Goal: Transaction & Acquisition: Purchase product/service

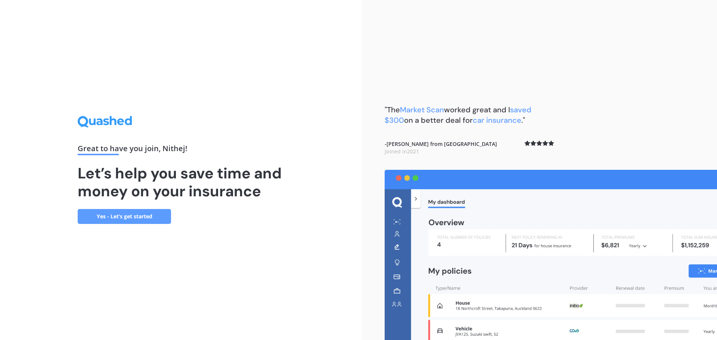
click at [153, 216] on link "Yes - Let’s get started" at bounding box center [124, 216] width 93 height 15
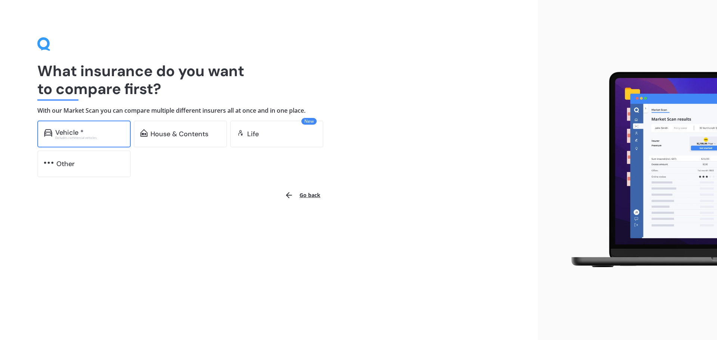
click at [69, 130] on div "Vehicle *" at bounding box center [69, 132] width 28 height 7
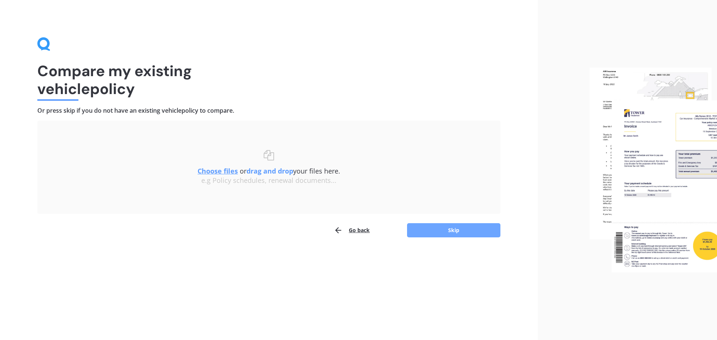
click at [445, 230] on button "Skip" at bounding box center [453, 230] width 93 height 14
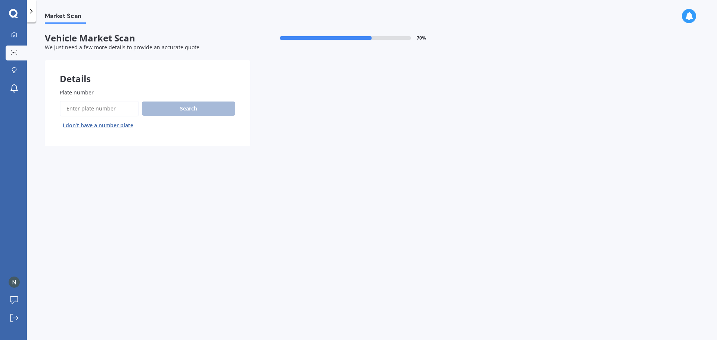
click at [86, 109] on input "Plate number" at bounding box center [99, 109] width 79 height 16
type input "pef712"
click at [184, 109] on button "Search" at bounding box center [188, 109] width 93 height 14
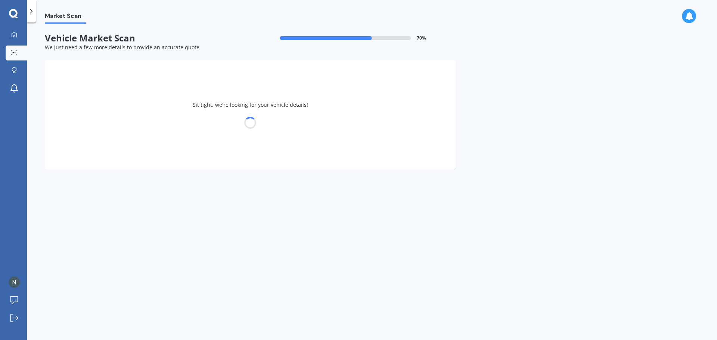
select select "VOLVO"
select select "S60"
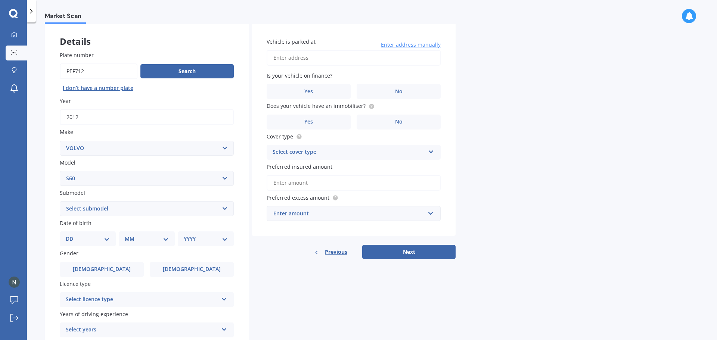
scroll to position [75, 0]
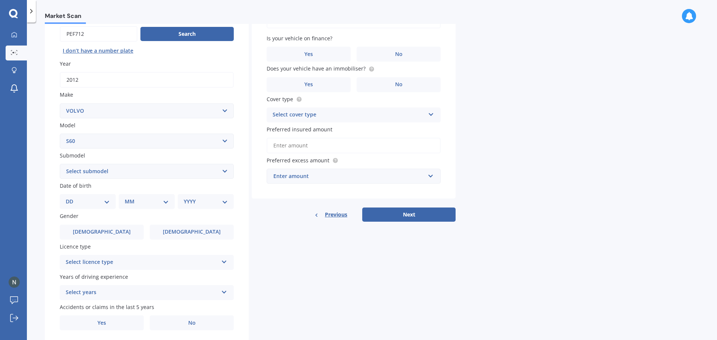
click at [196, 167] on select "Select submodel (All other) Hybrid turbo Diesel" at bounding box center [147, 171] width 174 height 15
select select "(ALL OTHER)"
click at [60, 164] on select "Select submodel (All other) Hybrid turbo Diesel" at bounding box center [147, 171] width 174 height 15
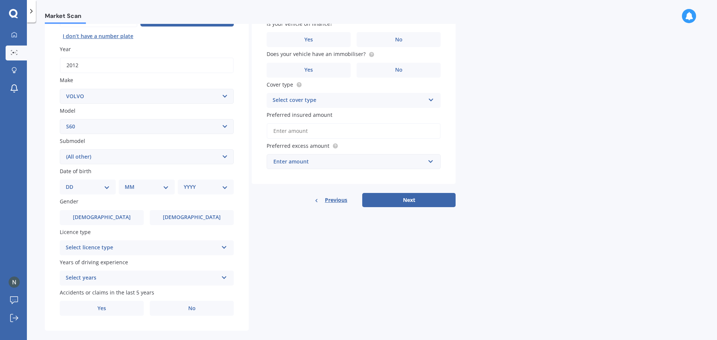
scroll to position [99, 0]
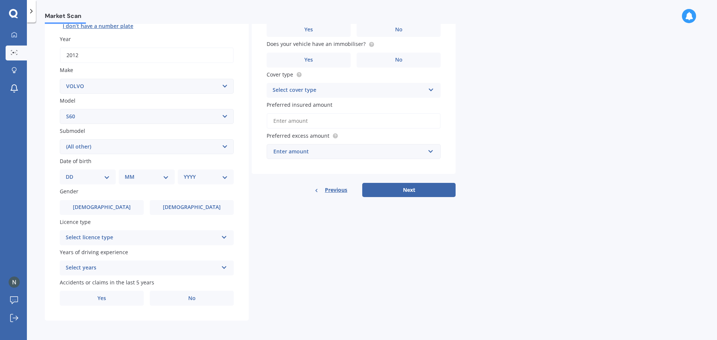
click at [106, 177] on select "DD 01 02 03 04 05 06 07 08 09 10 11 12 13 14 15 16 17 18 19 20 21 22 23 24 25 2…" at bounding box center [88, 177] width 44 height 8
select select "06"
click at [72, 173] on select "DD 01 02 03 04 05 06 07 08 09 10 11 12 13 14 15 16 17 18 19 20 21 22 23 24 25 2…" at bounding box center [88, 177] width 44 height 8
click at [141, 177] on select "MM 01 02 03 04 05 06 07 08 09 10 11 12" at bounding box center [148, 177] width 41 height 8
select select "03"
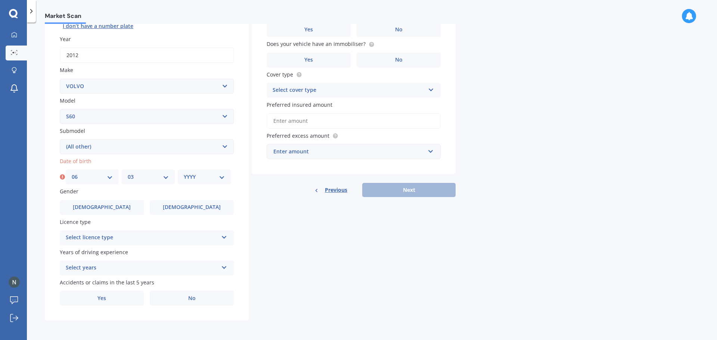
click at [128, 173] on select "MM 01 02 03 04 05 06 07 08 09 10 11 12" at bounding box center [148, 177] width 41 height 8
click at [197, 180] on select "YYYY 2025 2024 2023 2022 2021 2020 2019 2018 2017 2016 2015 2014 2013 2012 2011…" at bounding box center [204, 177] width 41 height 8
select select "1998"
click at [184, 173] on select "YYYY 2025 2024 2023 2022 2021 2020 2019 2018 2017 2016 2015 2014 2013 2012 2011…" at bounding box center [204, 177] width 41 height 8
click at [175, 239] on div "Select licence type" at bounding box center [142, 237] width 152 height 9
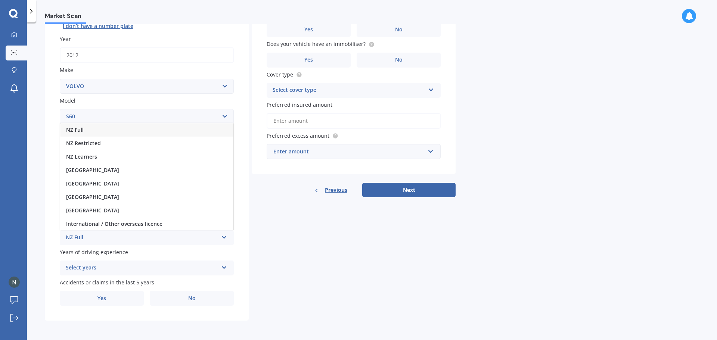
click at [94, 130] on div "NZ Full" at bounding box center [146, 129] width 173 height 13
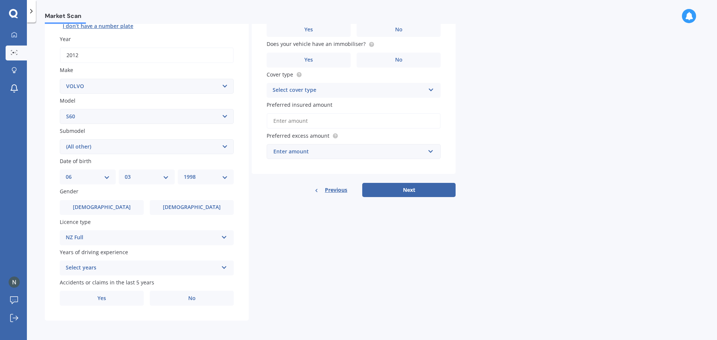
click at [120, 271] on div "Select years" at bounding box center [142, 268] width 152 height 9
click at [104, 199] on span "5 or more years" at bounding box center [86, 199] width 40 height 7
click at [177, 299] on label "No" at bounding box center [192, 298] width 84 height 15
click at [0, 0] on input "No" at bounding box center [0, 0] width 0 height 0
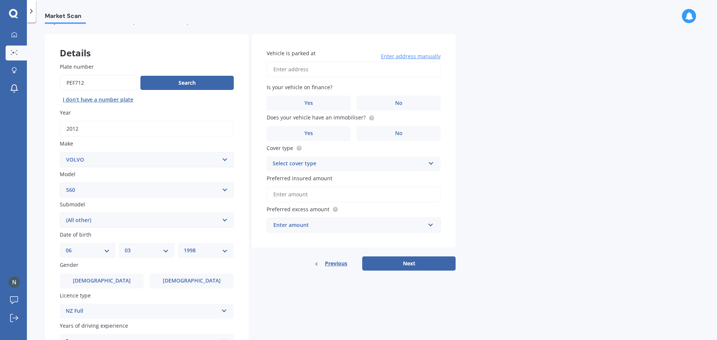
scroll to position [25, 0]
click at [307, 70] on input "Vehicle is parked at" at bounding box center [354, 71] width 174 height 16
type input "[STREET_ADDRESS][PERSON_NAME]"
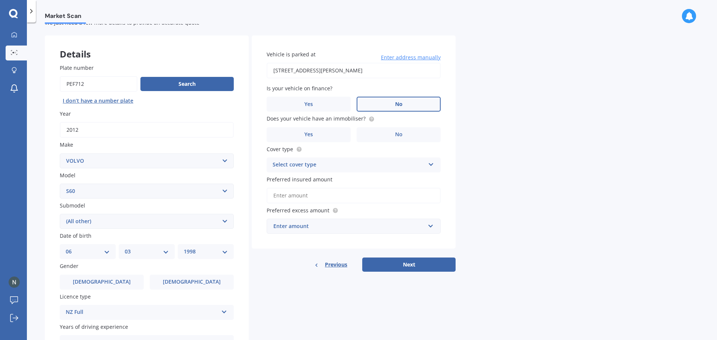
click at [384, 106] on label "No" at bounding box center [399, 104] width 84 height 15
click at [0, 0] on input "No" at bounding box center [0, 0] width 0 height 0
click at [392, 133] on label "No" at bounding box center [399, 134] width 84 height 15
click at [0, 0] on input "No" at bounding box center [0, 0] width 0 height 0
click at [326, 165] on div "Select cover type" at bounding box center [349, 165] width 152 height 9
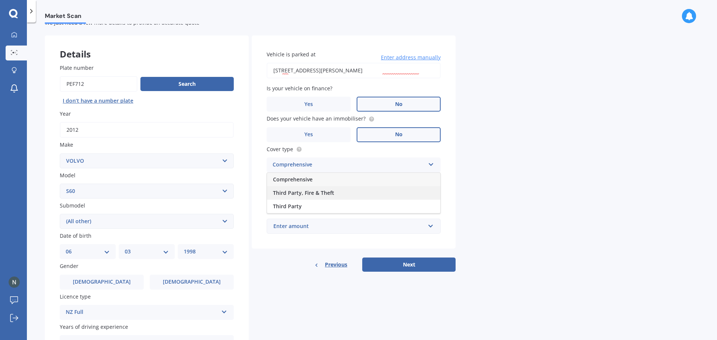
click at [315, 188] on div "Third Party, Fire & Theft" at bounding box center [353, 192] width 173 height 13
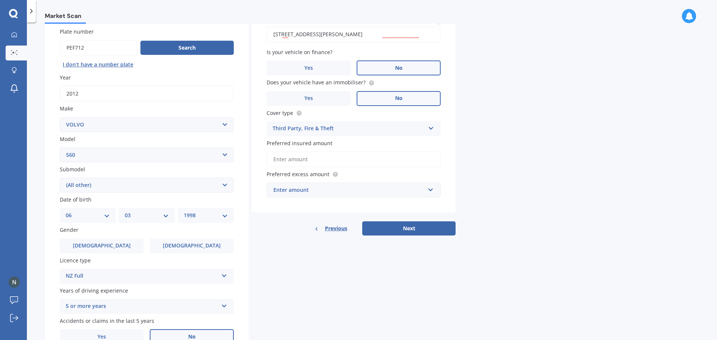
scroll to position [62, 0]
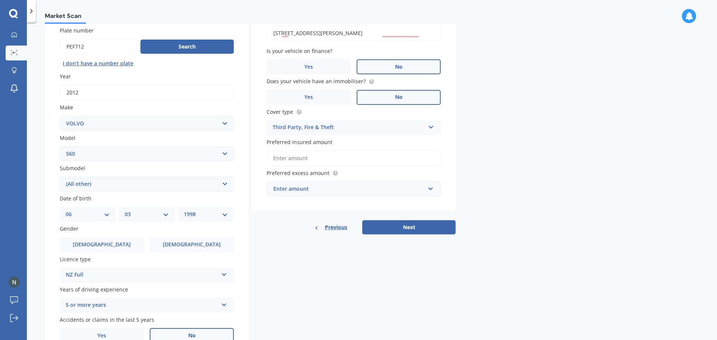
drag, startPoint x: 307, startPoint y: 157, endPoint x: 322, endPoint y: 157, distance: 15.3
click at [307, 157] on input "Preferred insured amount" at bounding box center [354, 158] width 174 height 16
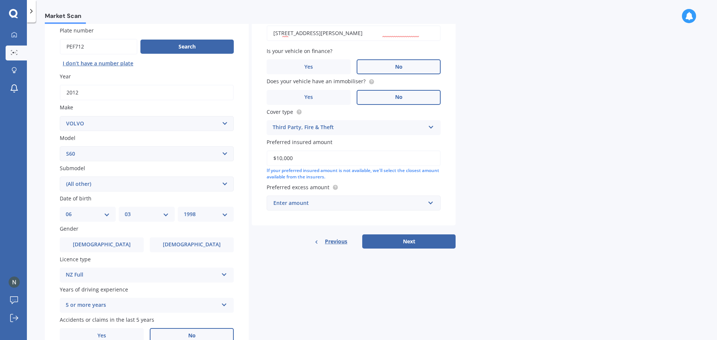
type input "$10,000"
click at [305, 208] on input "text" at bounding box center [350, 203] width 167 height 14
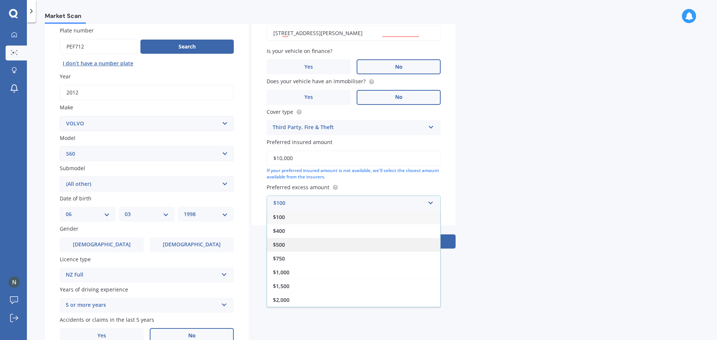
click at [288, 243] on div "$500" at bounding box center [353, 245] width 173 height 14
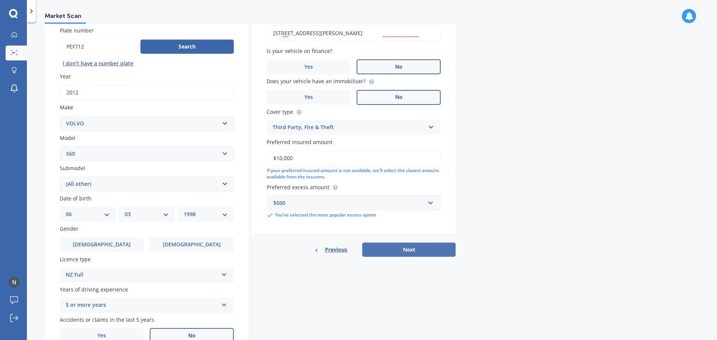
click at [395, 252] on button "Next" at bounding box center [408, 250] width 93 height 14
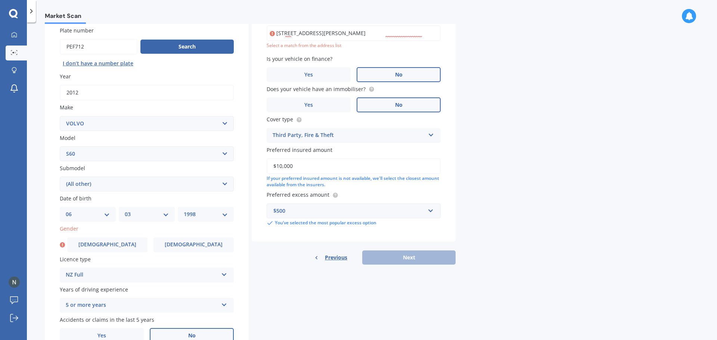
scroll to position [25, 0]
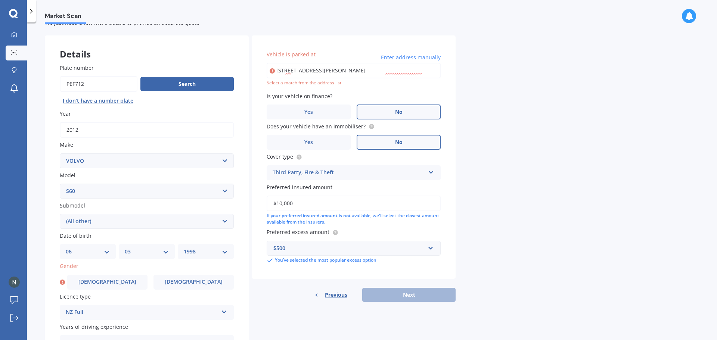
click at [411, 69] on input "[STREET_ADDRESS][PERSON_NAME]" at bounding box center [354, 71] width 174 height 16
type input "[STREET_ADDRESS][PERSON_NAME]"
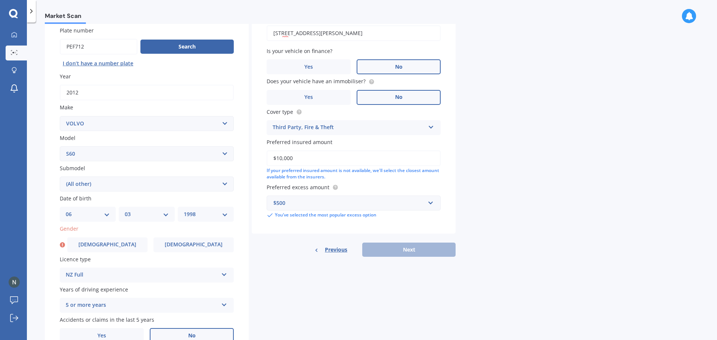
click at [538, 135] on div "Market Scan Vehicle Market Scan 70 % We just need a few more details to provide…" at bounding box center [372, 183] width 690 height 318
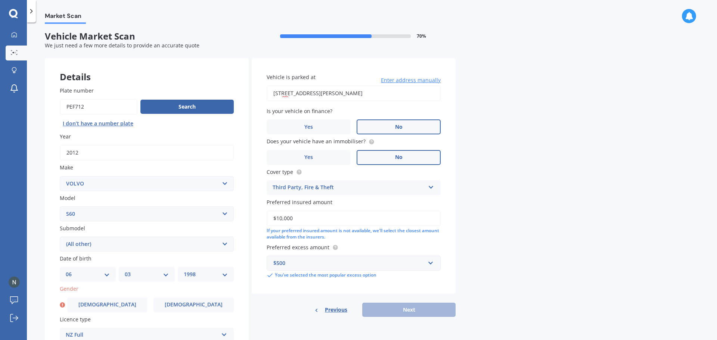
scroll to position [0, 0]
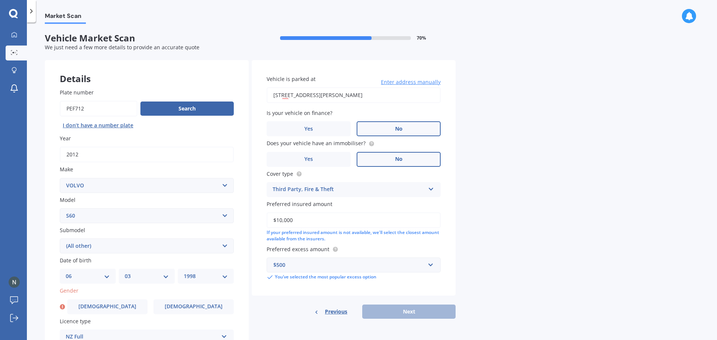
click at [389, 313] on div "Previous Next" at bounding box center [354, 312] width 204 height 14
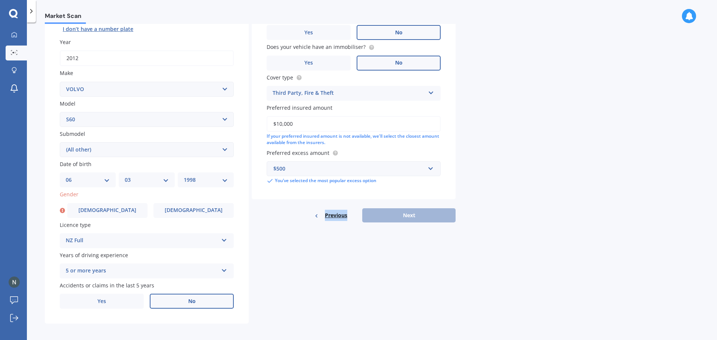
scroll to position [99, 0]
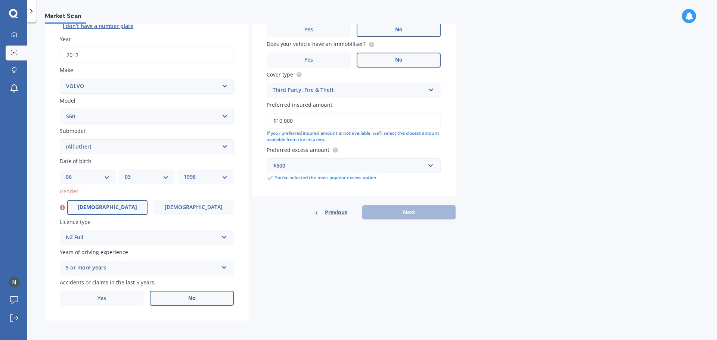
click at [111, 208] on span "[DEMOGRAPHIC_DATA]" at bounding box center [107, 207] width 59 height 6
click at [0, 0] on input "[DEMOGRAPHIC_DATA]" at bounding box center [0, 0] width 0 height 0
click at [403, 210] on button "Next" at bounding box center [408, 212] width 93 height 14
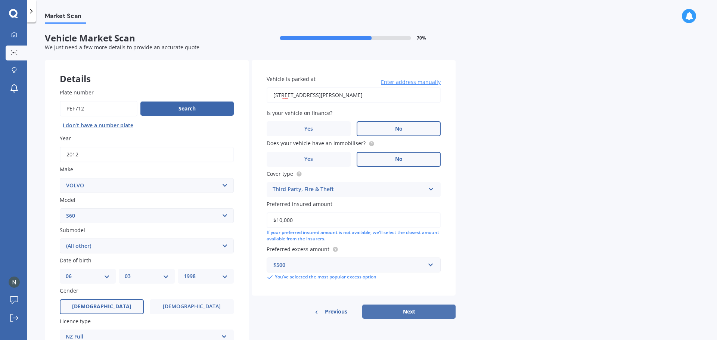
select select "06"
select select "03"
select select "1998"
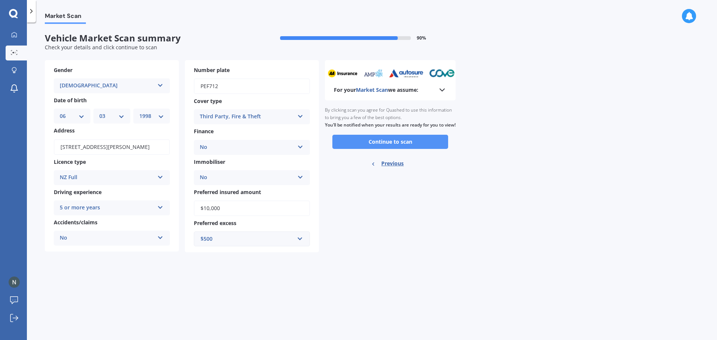
click at [373, 149] on button "Continue to scan" at bounding box center [390, 142] width 116 height 14
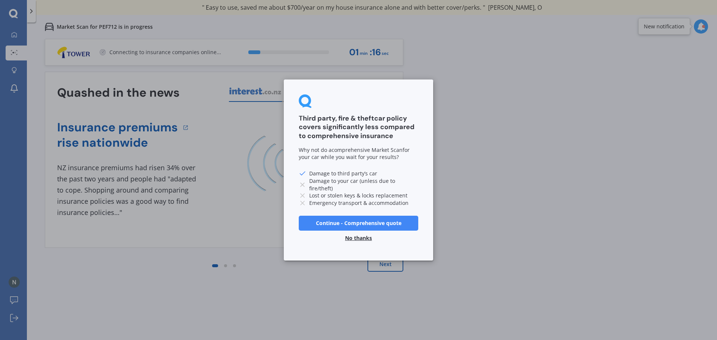
click at [364, 238] on button "No thanks" at bounding box center [359, 238] width 36 height 15
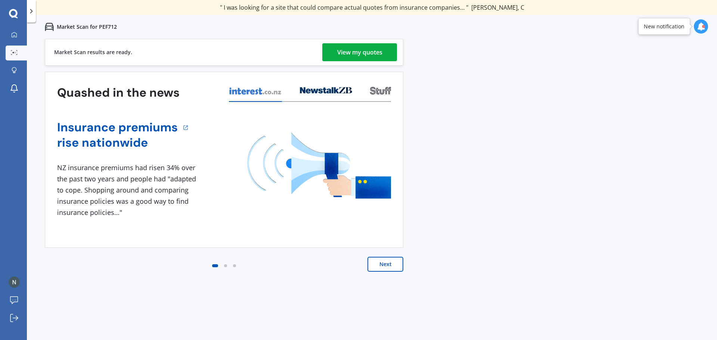
click at [346, 54] on div "View my quotes" at bounding box center [359, 52] width 45 height 18
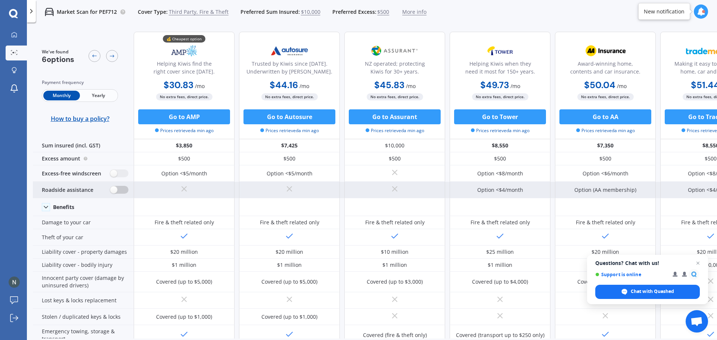
click at [114, 191] on label at bounding box center [119, 190] width 18 height 8
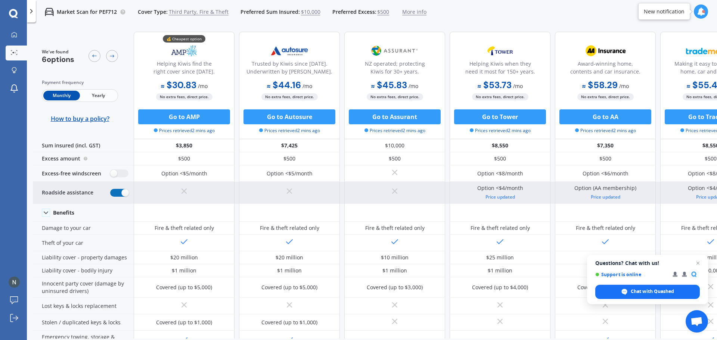
click at [124, 192] on label at bounding box center [119, 193] width 18 height 8
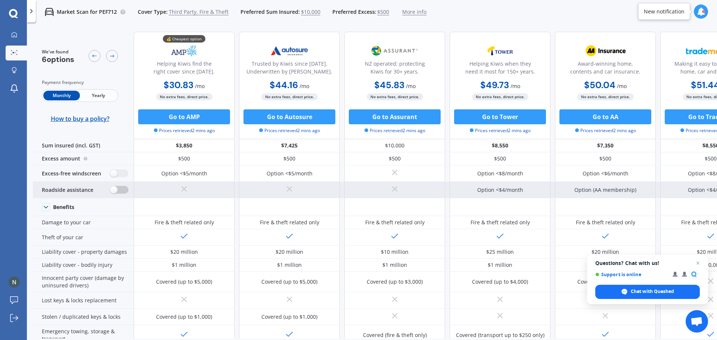
click at [118, 191] on label at bounding box center [119, 190] width 18 height 8
radio input "true"
